Goal: Information Seeking & Learning: Check status

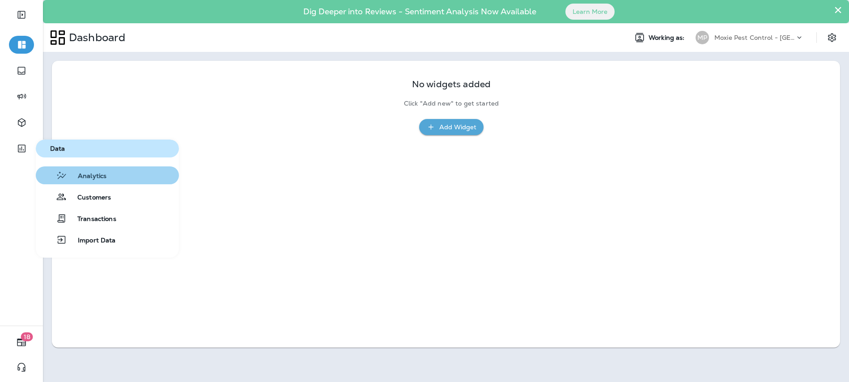
click at [91, 174] on span "Analytics" at bounding box center [86, 176] width 39 height 9
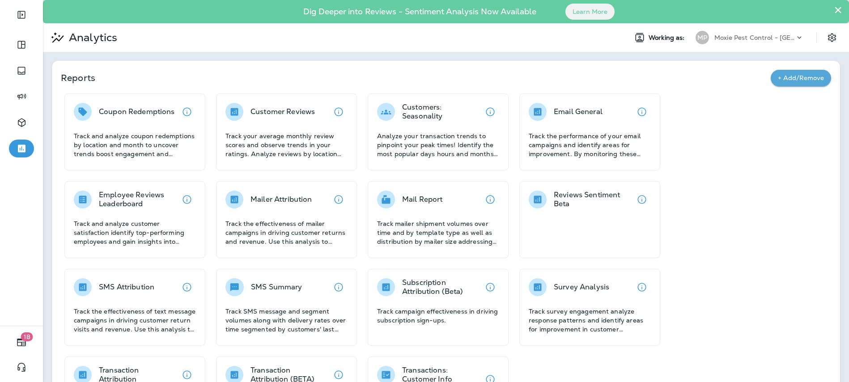
click at [735, 37] on p "Moxie Pest Control - [GEOGRAPHIC_DATA]" at bounding box center [754, 37] width 81 height 7
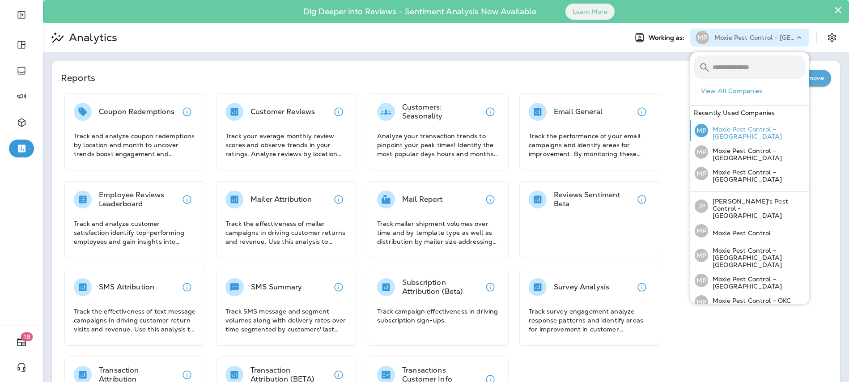
click at [747, 131] on p "Moxie Pest Control - [GEOGRAPHIC_DATA]" at bounding box center [757, 133] width 98 height 14
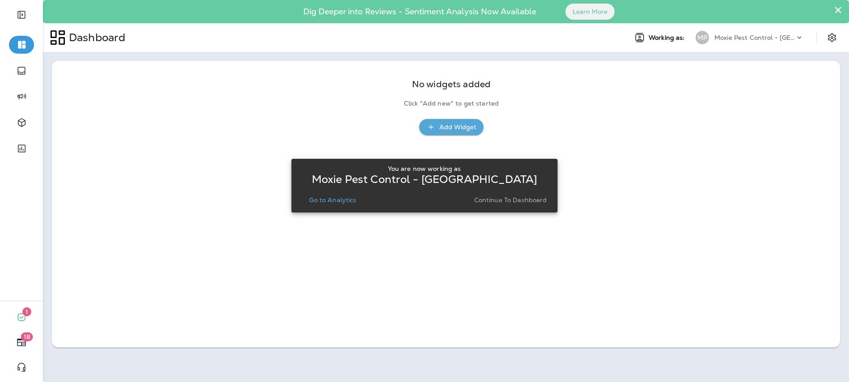
click at [524, 199] on p "Continue to Dashboard" at bounding box center [510, 199] width 73 height 7
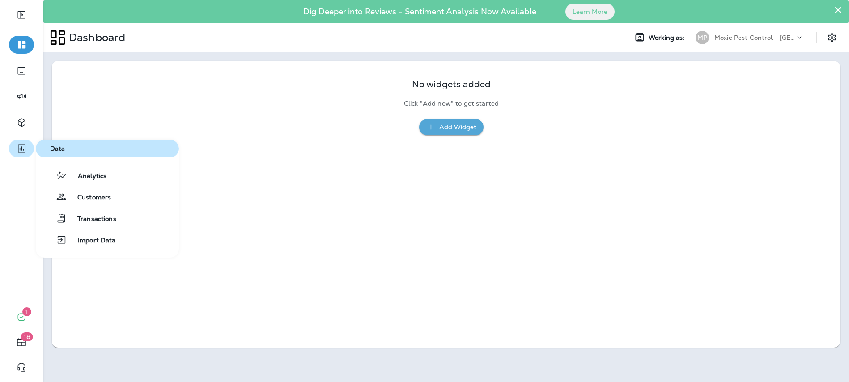
click at [24, 148] on icon "button" at bounding box center [21, 148] width 11 height 11
click at [97, 179] on span "Analytics" at bounding box center [86, 176] width 39 height 9
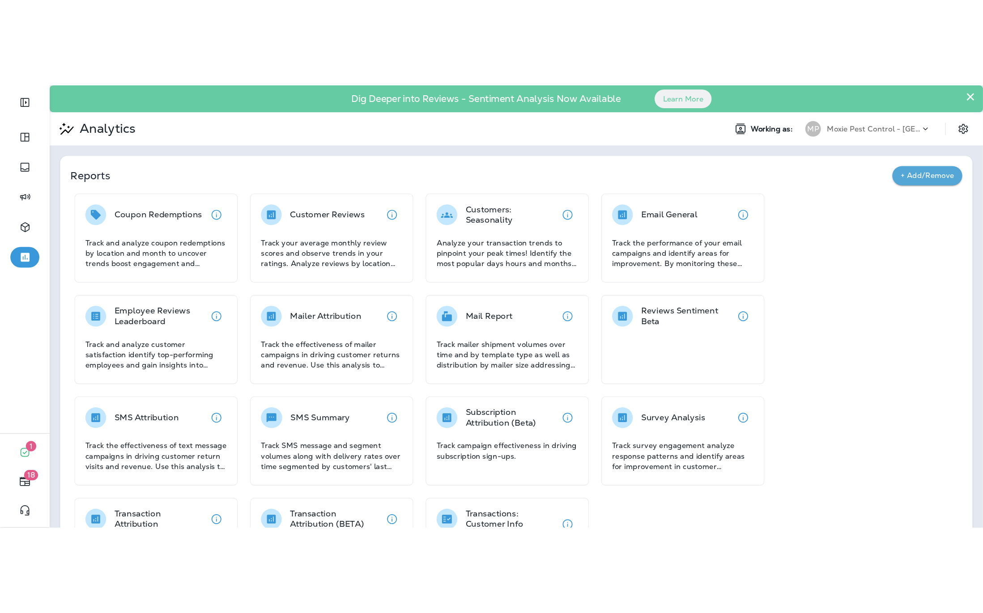
scroll to position [69, 0]
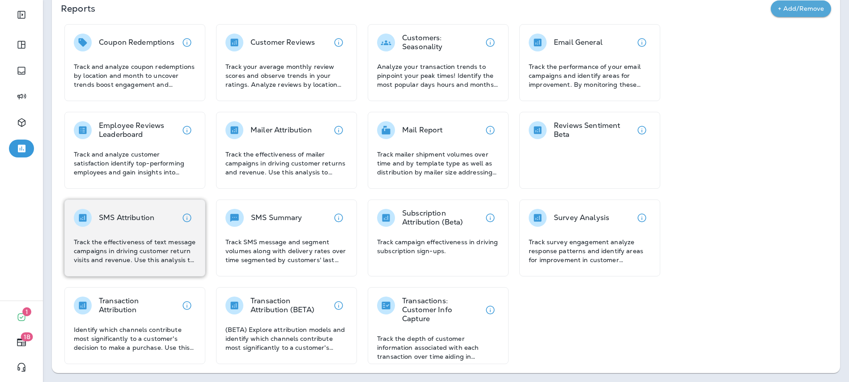
click at [146, 245] on p "Track the effectiveness of text message campaigns in driving customer return vi…" at bounding box center [135, 251] width 122 height 27
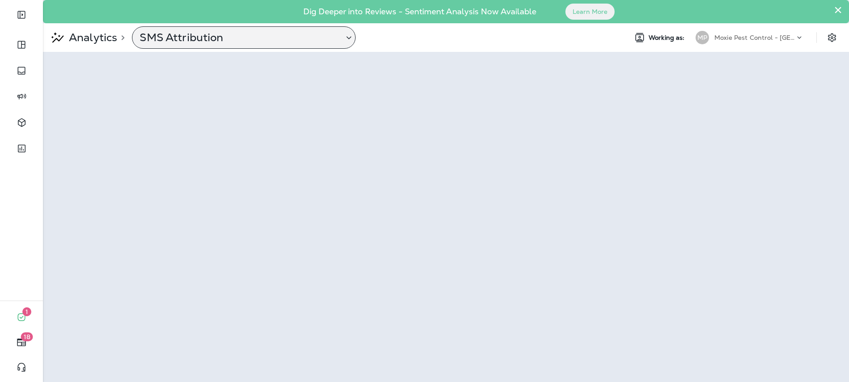
click at [190, 44] on p "SMS Attribution" at bounding box center [238, 37] width 197 height 13
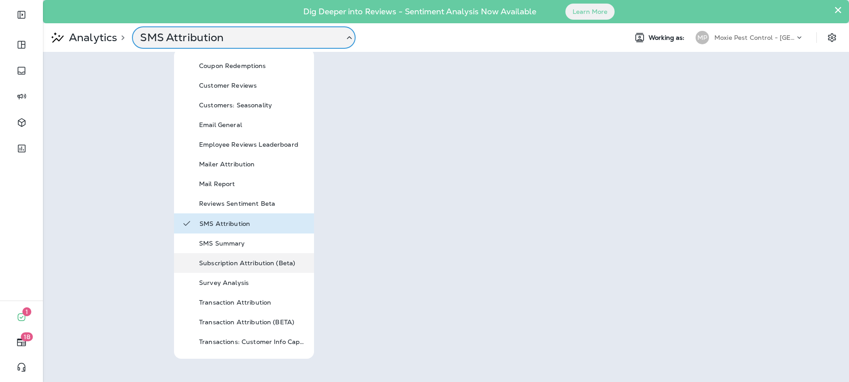
click at [251, 256] on div "Subscription Attribution (Beta)" at bounding box center [244, 263] width 140 height 20
